Goal: Check status: Check status

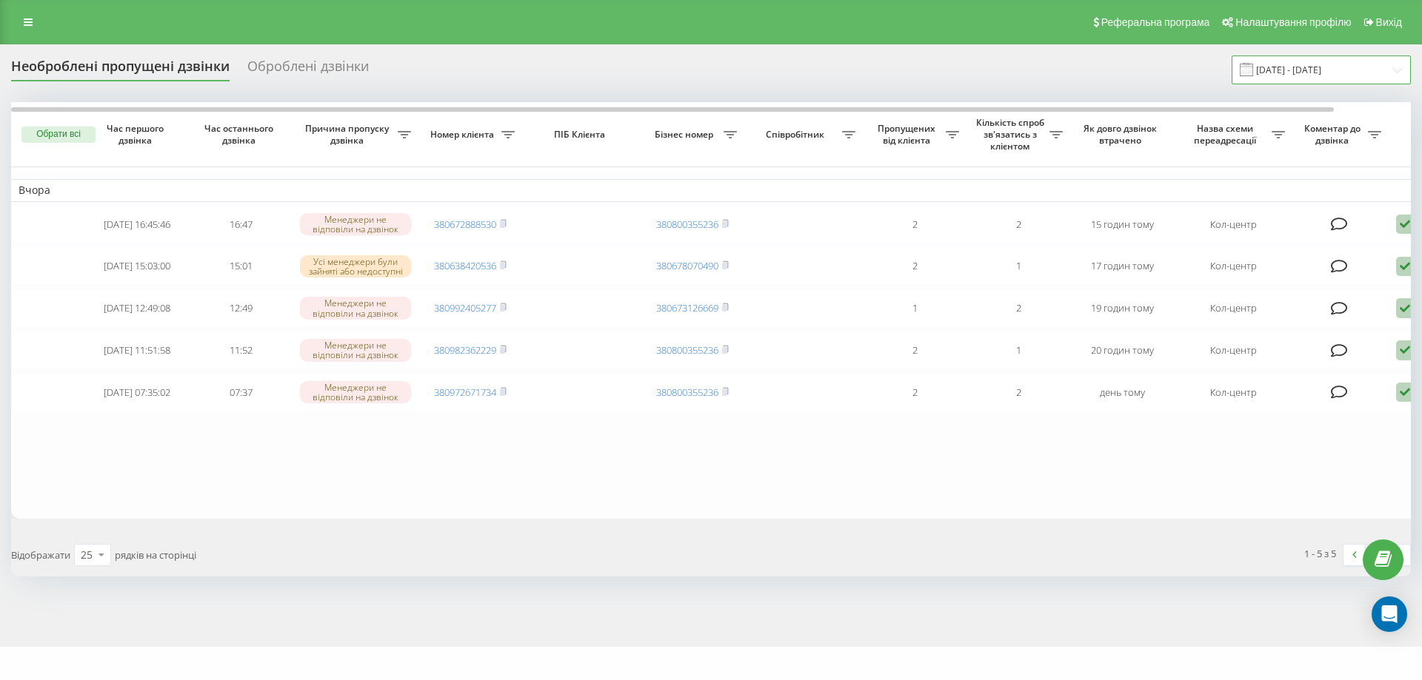
click at [1321, 56] on input "[DATE] - [DATE]" at bounding box center [1320, 70] width 179 height 29
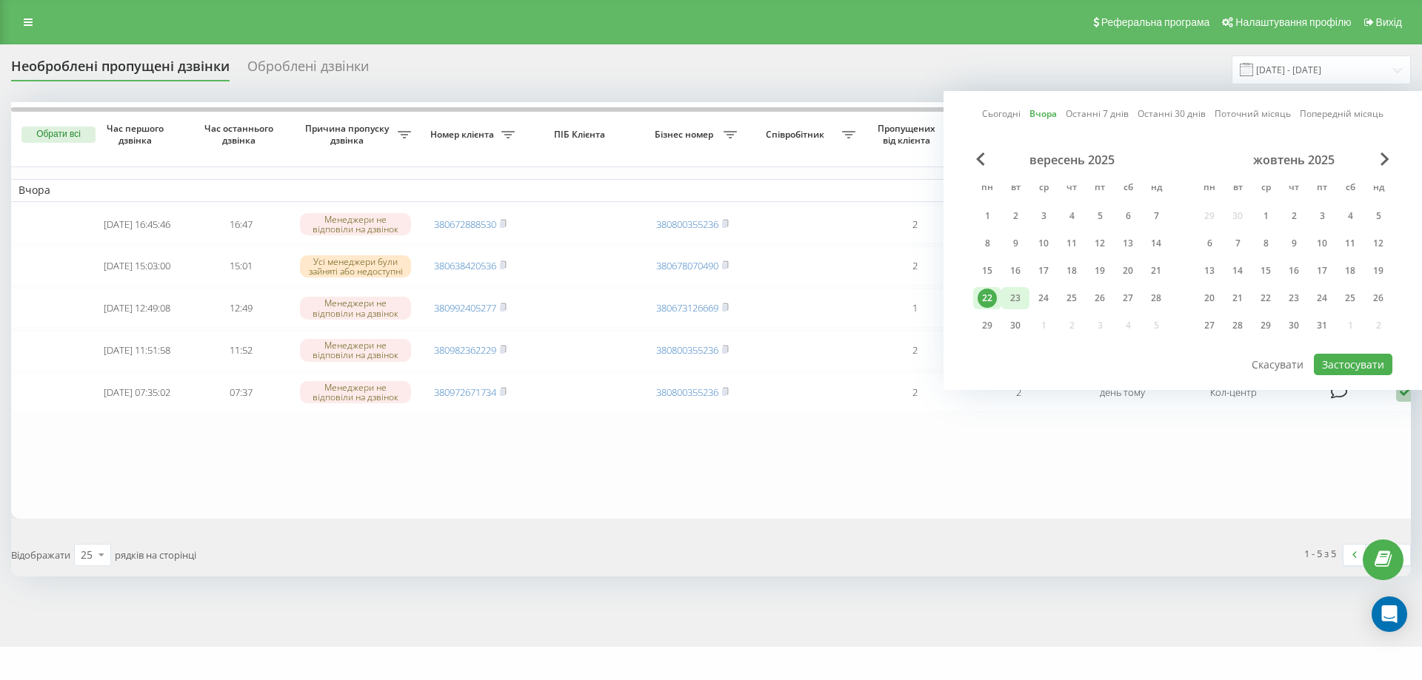
click at [1016, 303] on div "23" at bounding box center [1015, 298] width 19 height 19
click at [1328, 367] on button "Застосувати" at bounding box center [1353, 364] width 78 height 21
type input "[DATE] - [DATE]"
